Goal: Information Seeking & Learning: Check status

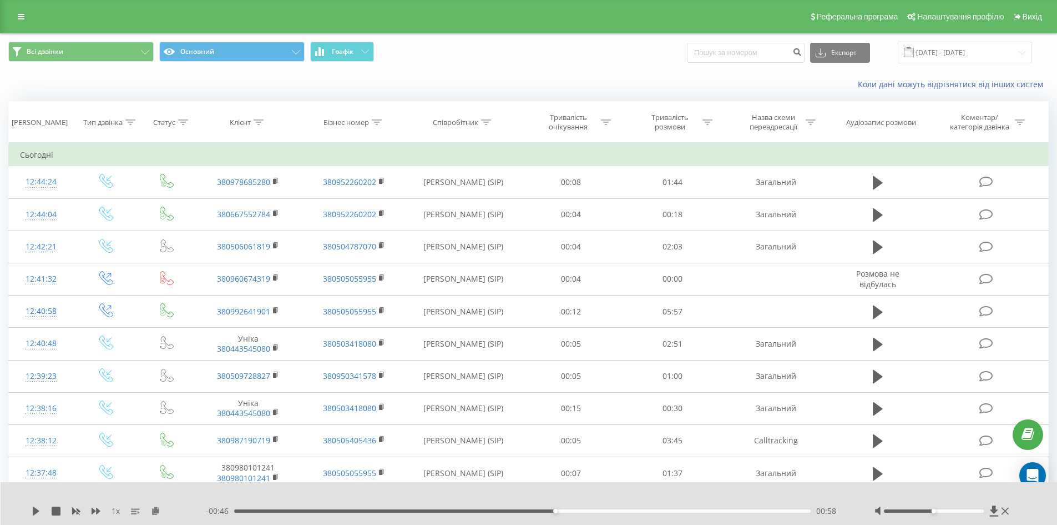
drag, startPoint x: 0, startPoint y: 0, endPoint x: 18, endPoint y: 8, distance: 19.6
click at [18, 8] on div "Реферальна програма Налаштування профілю Вихід" at bounding box center [528, 16] width 1057 height 33
click at [18, 18] on icon at bounding box center [21, 17] width 7 height 8
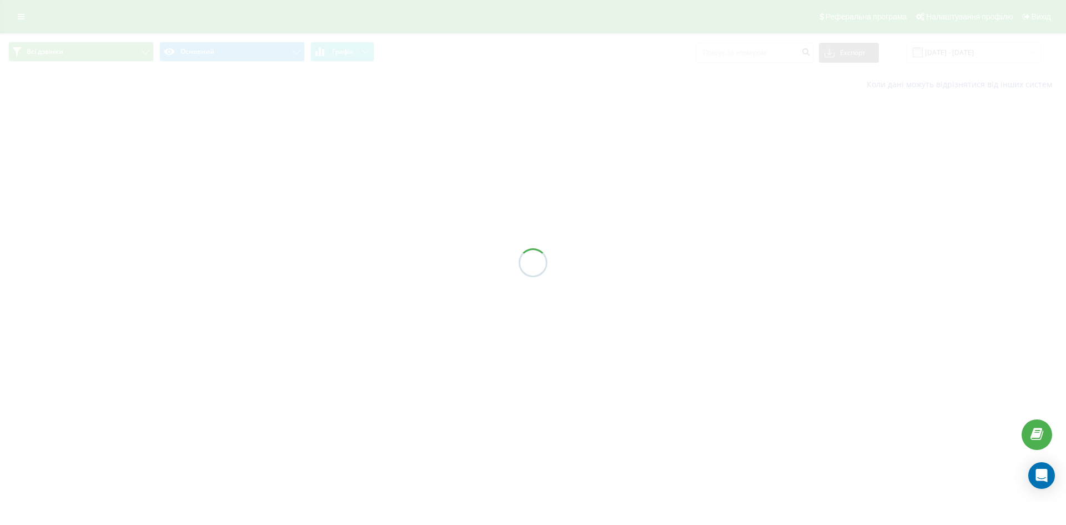
click at [22, 14] on div at bounding box center [533, 262] width 1066 height 525
click at [22, 20] on div "Реферальна програма Налаштування профілю Вихід Всі дзвінки Основний Графік Експ…" at bounding box center [533, 49] width 1066 height 98
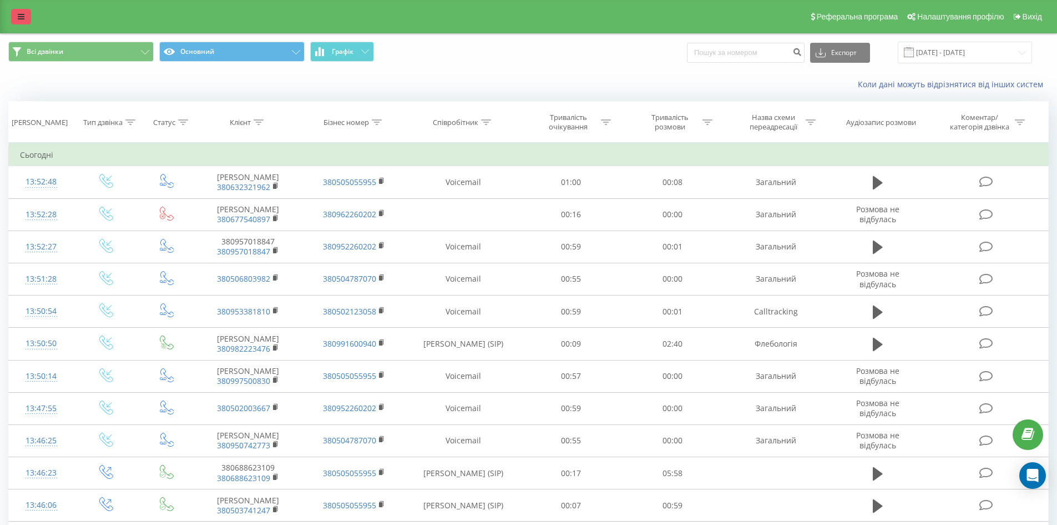
click at [22, 20] on icon at bounding box center [21, 17] width 7 height 8
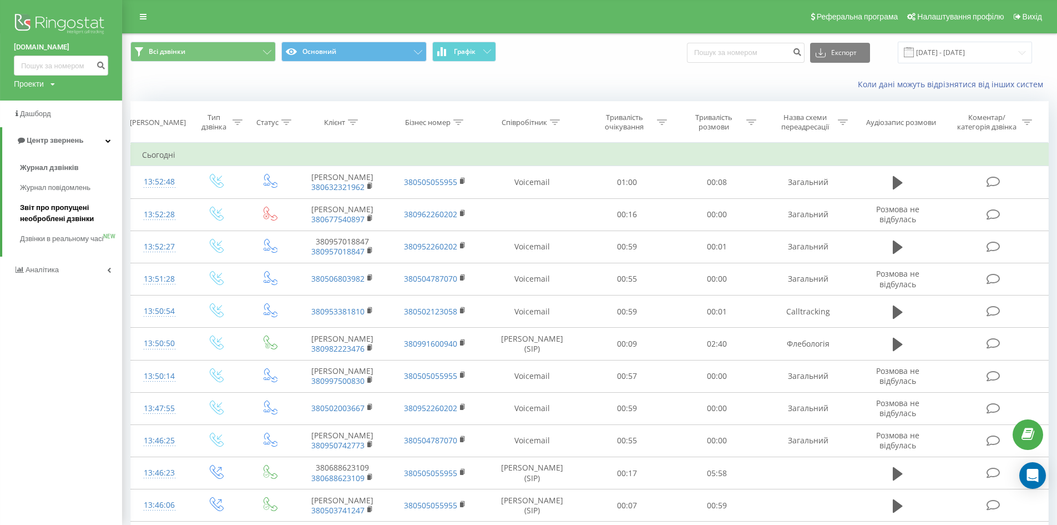
click at [26, 206] on span "Звіт про пропущені необроблені дзвінки" at bounding box center [68, 213] width 97 height 22
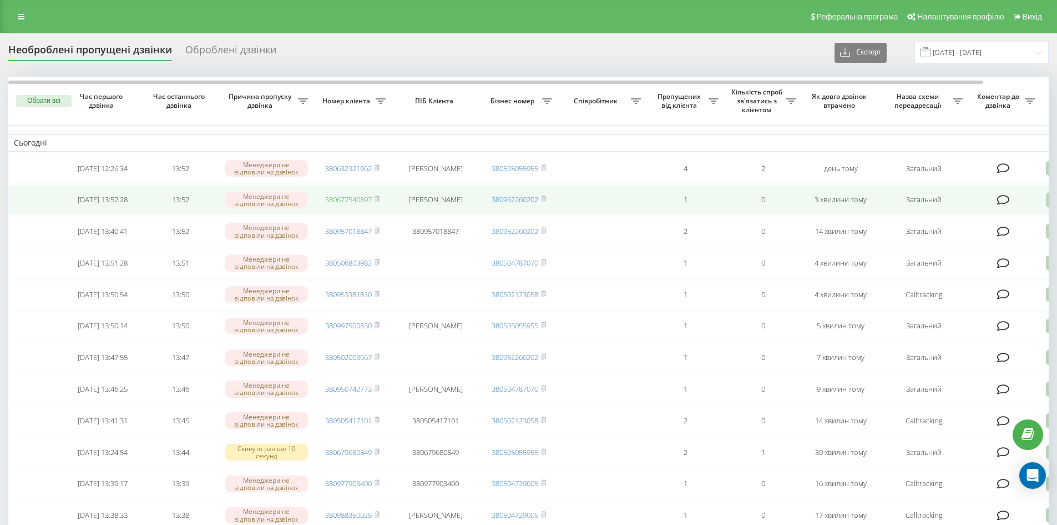
click at [331, 200] on link "380677540897" at bounding box center [348, 199] width 47 height 10
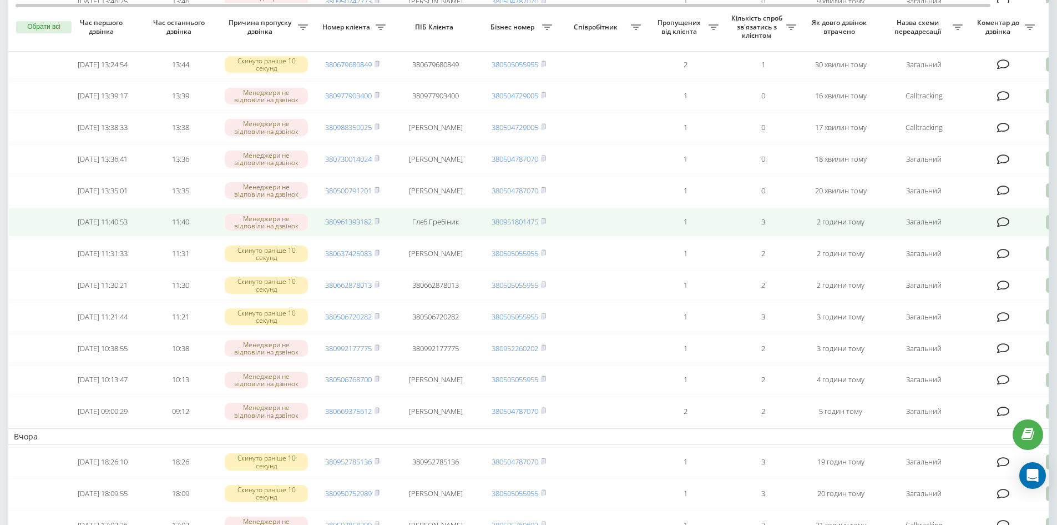
scroll to position [389, 0]
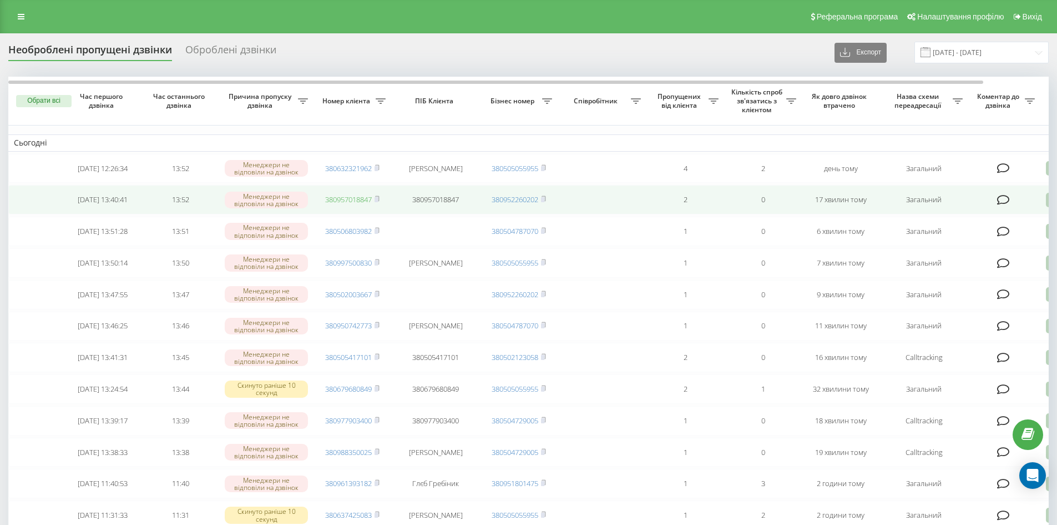
click at [368, 204] on link "380957018847" at bounding box center [348, 199] width 47 height 10
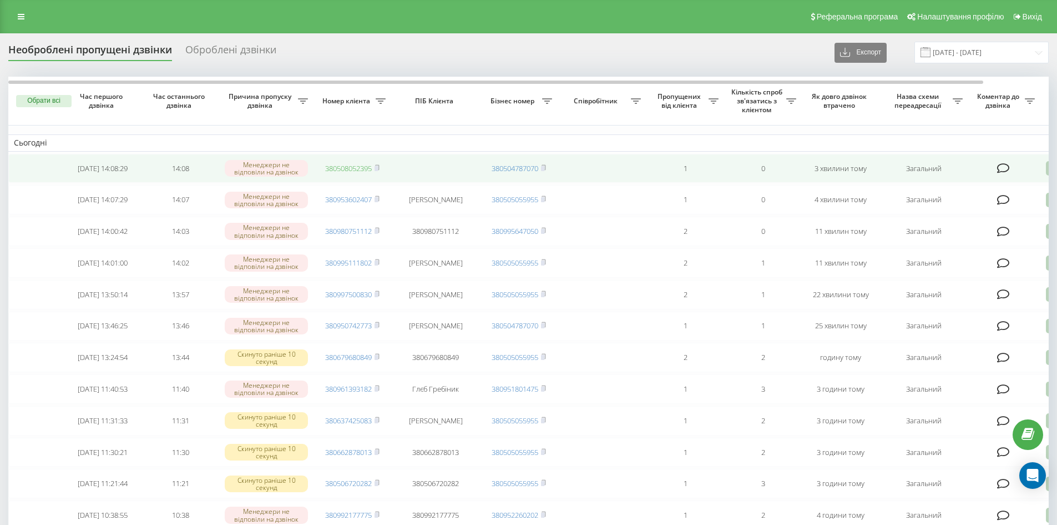
click at [350, 166] on link "380508052395" at bounding box center [348, 168] width 47 height 10
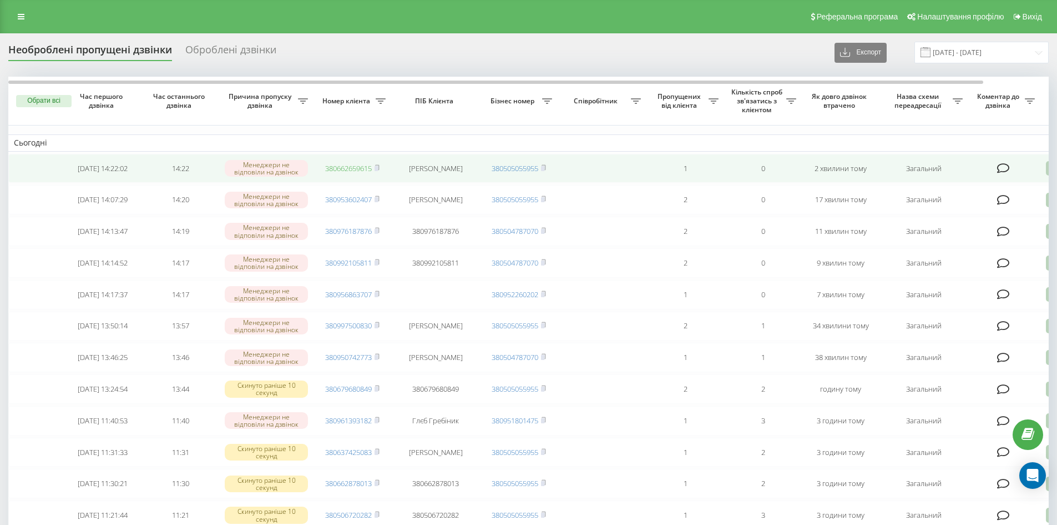
click at [354, 172] on link "380662659615" at bounding box center [348, 168] width 47 height 10
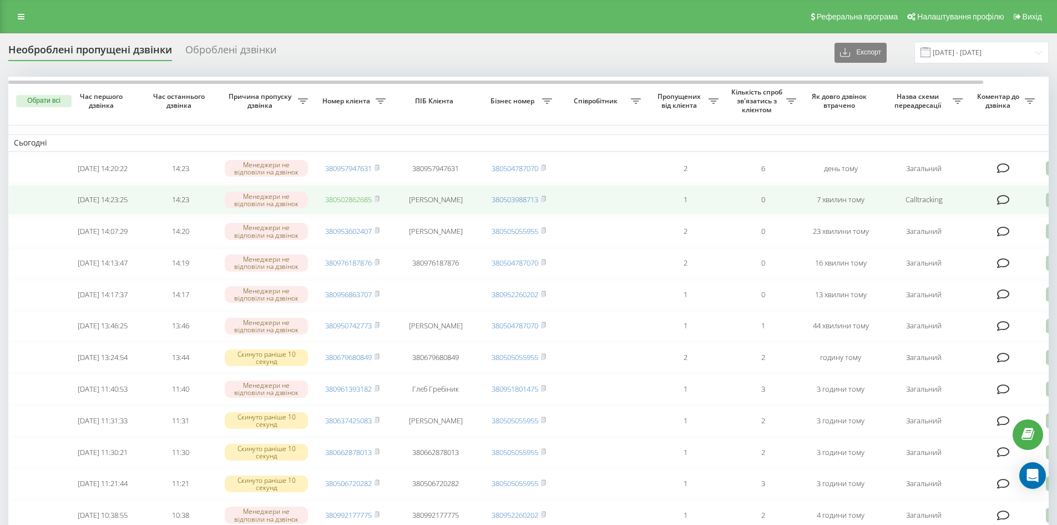
click at [354, 202] on link "380502862685" at bounding box center [348, 199] width 47 height 10
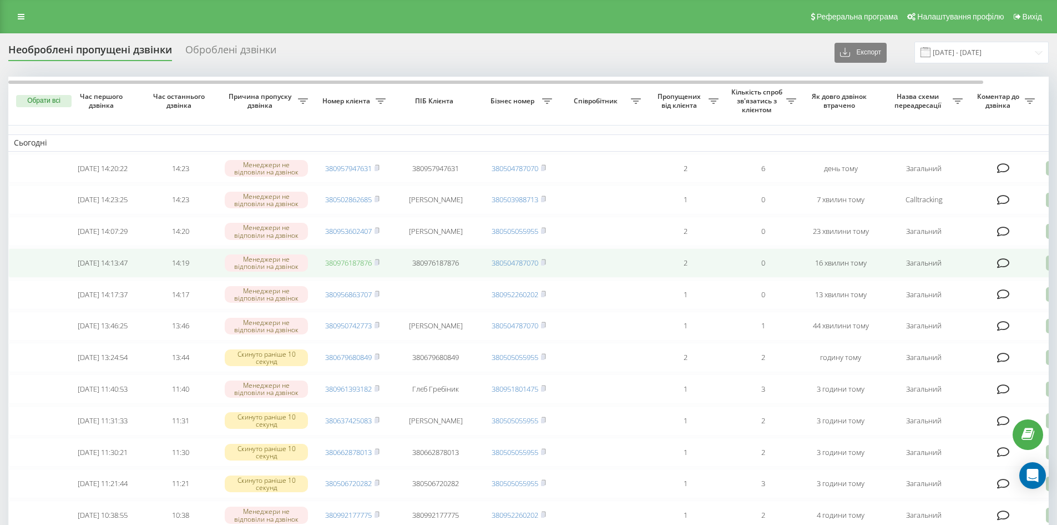
click at [359, 268] on link "380976187876" at bounding box center [348, 263] width 47 height 10
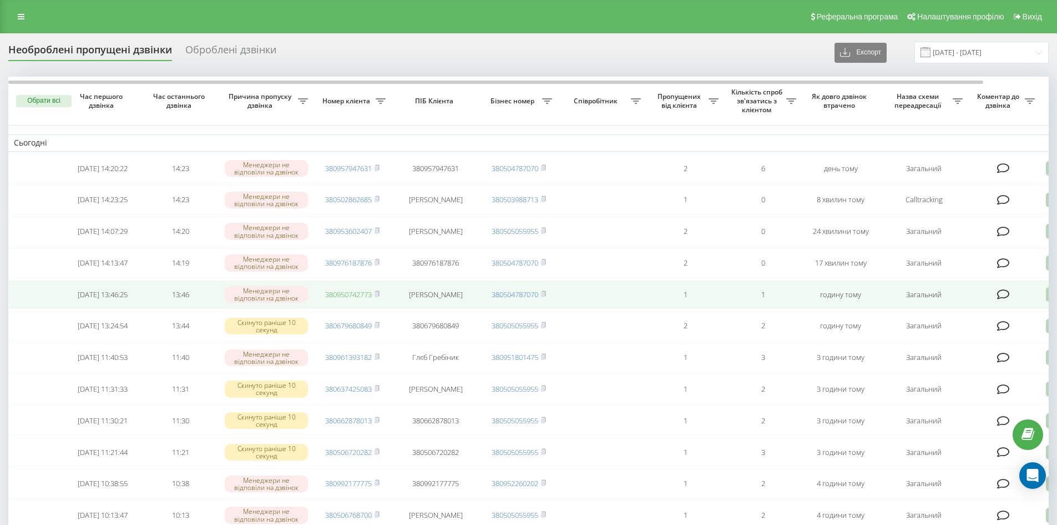
click at [365, 299] on link "380950742773" at bounding box center [348, 294] width 47 height 10
